Goal: Task Accomplishment & Management: Manage account settings

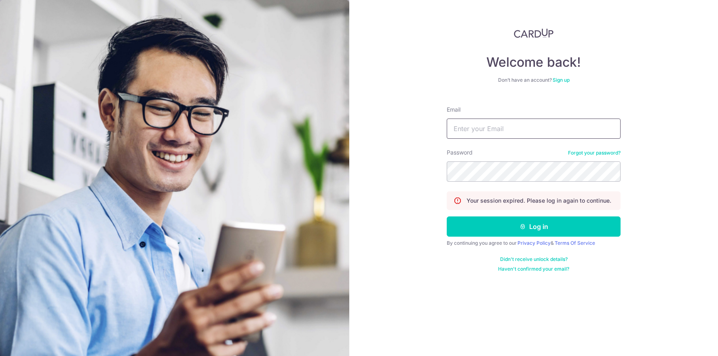
click at [460, 130] on input "Email" at bounding box center [534, 128] width 174 height 20
type input "[PERSON_NAME][EMAIL_ADDRESS][PERSON_NAME][DOMAIN_NAME]"
click at [447, 216] on button "Log in" at bounding box center [534, 226] width 174 height 20
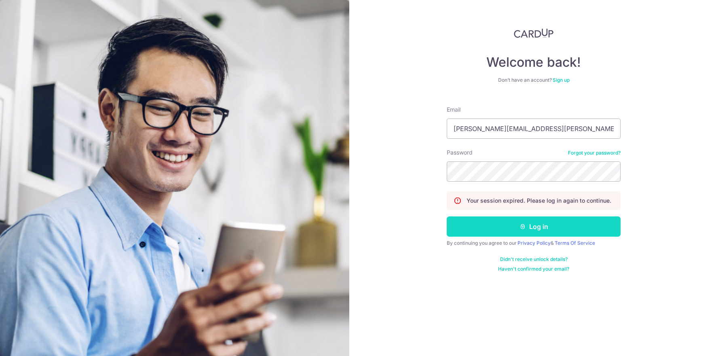
click at [551, 224] on button "Log in" at bounding box center [534, 226] width 174 height 20
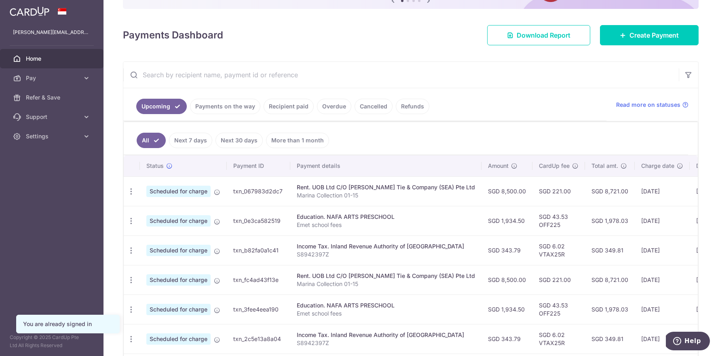
scroll to position [95, 0]
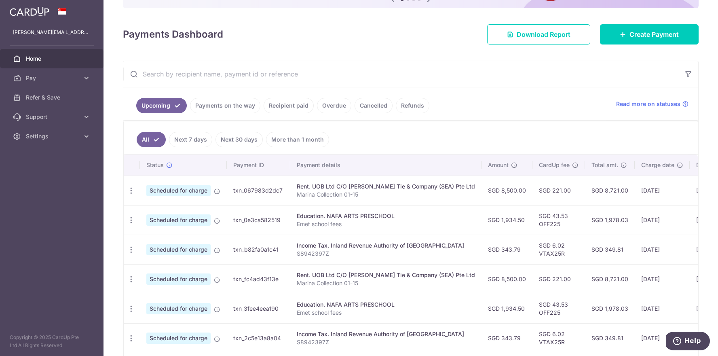
click at [236, 104] on link "Payments on the way" at bounding box center [225, 105] width 70 height 15
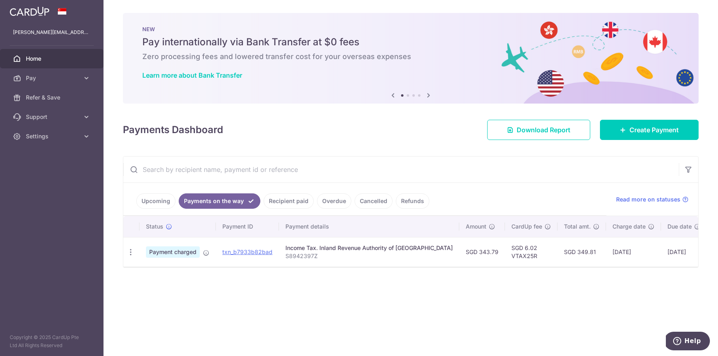
click at [286, 201] on link "Recipient paid" at bounding box center [289, 200] width 50 height 15
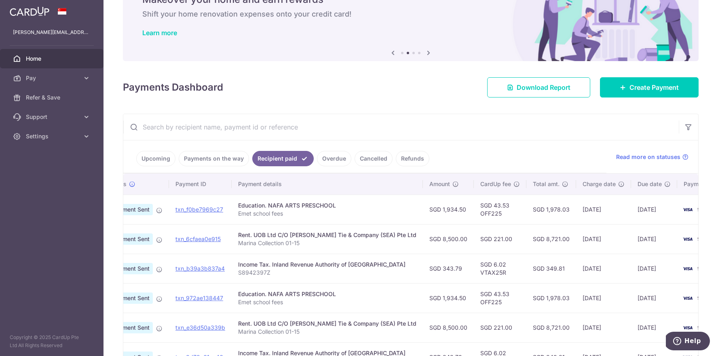
scroll to position [0, 47]
